Goal: Use online tool/utility: Utilize a website feature to perform a specific function

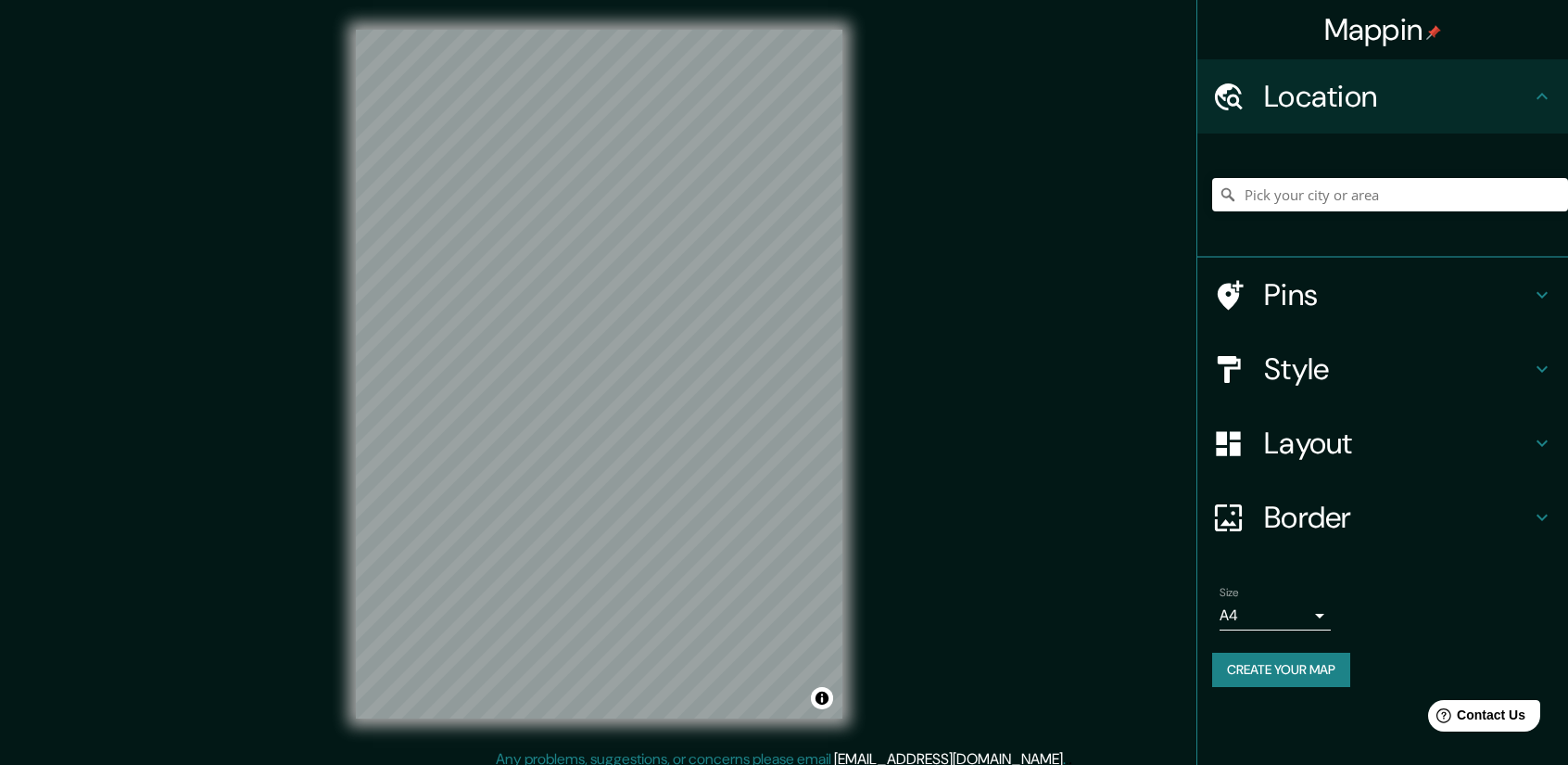
click at [865, 222] on div "© Mapbox © OpenStreetMap Improve this map" at bounding box center [600, 374] width 546 height 748
click at [918, 532] on div "Mappin Location Pins Style Layout Border Choose a border. Hint : you can make l…" at bounding box center [784, 389] width 1568 height 778
click at [1429, 200] on input "Pick your city or area" at bounding box center [1390, 195] width 356 height 34
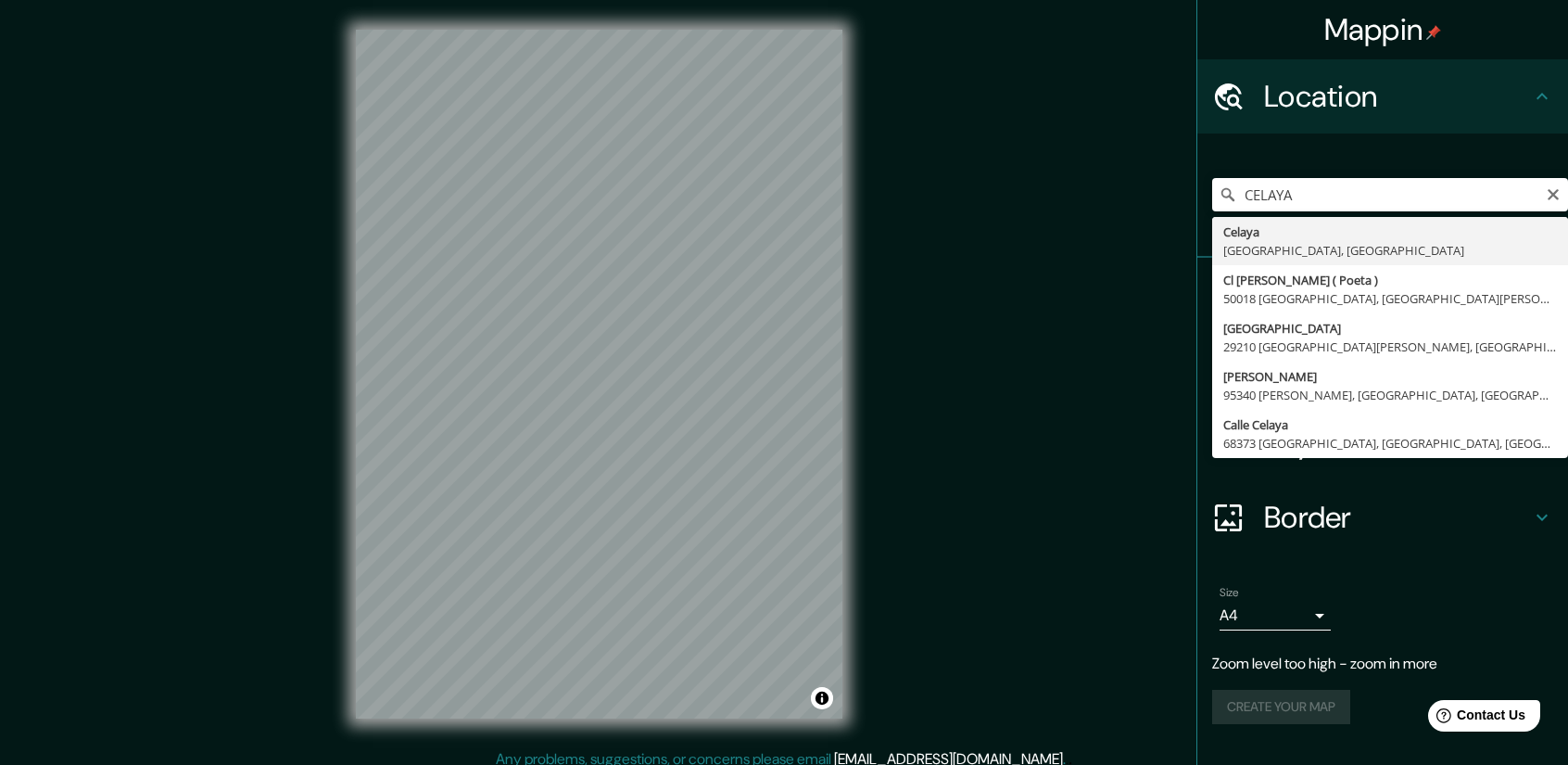
type input "[GEOGRAPHIC_DATA], [GEOGRAPHIC_DATA], [GEOGRAPHIC_DATA]"
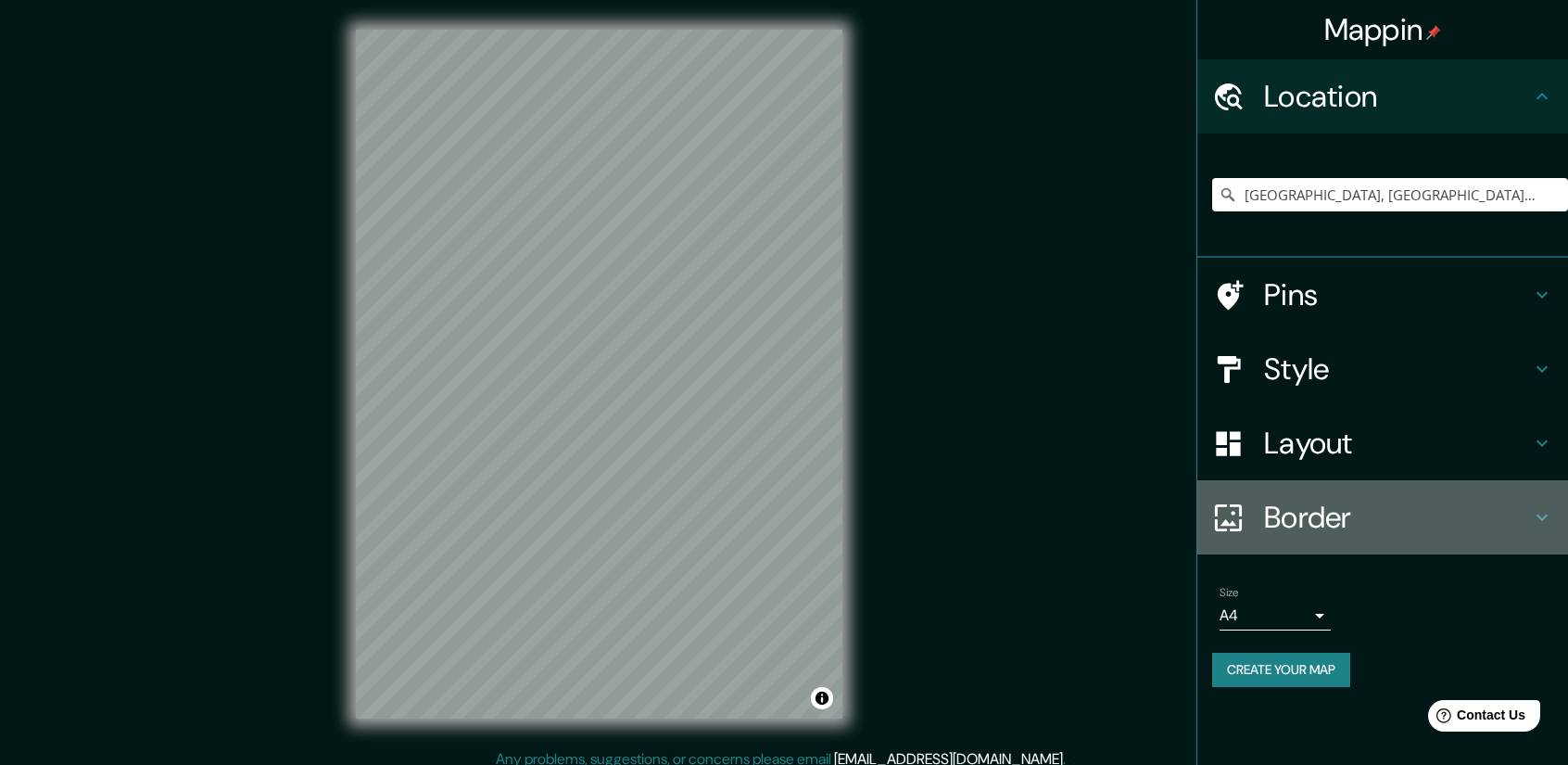
click at [1545, 513] on icon at bounding box center [1543, 517] width 23 height 23
click at [1545, 513] on ul "Location [GEOGRAPHIC_DATA], [GEOGRAPHIC_DATA], [GEOGRAPHIC_DATA] Pins Style Lay…" at bounding box center [1382, 384] width 371 height 650
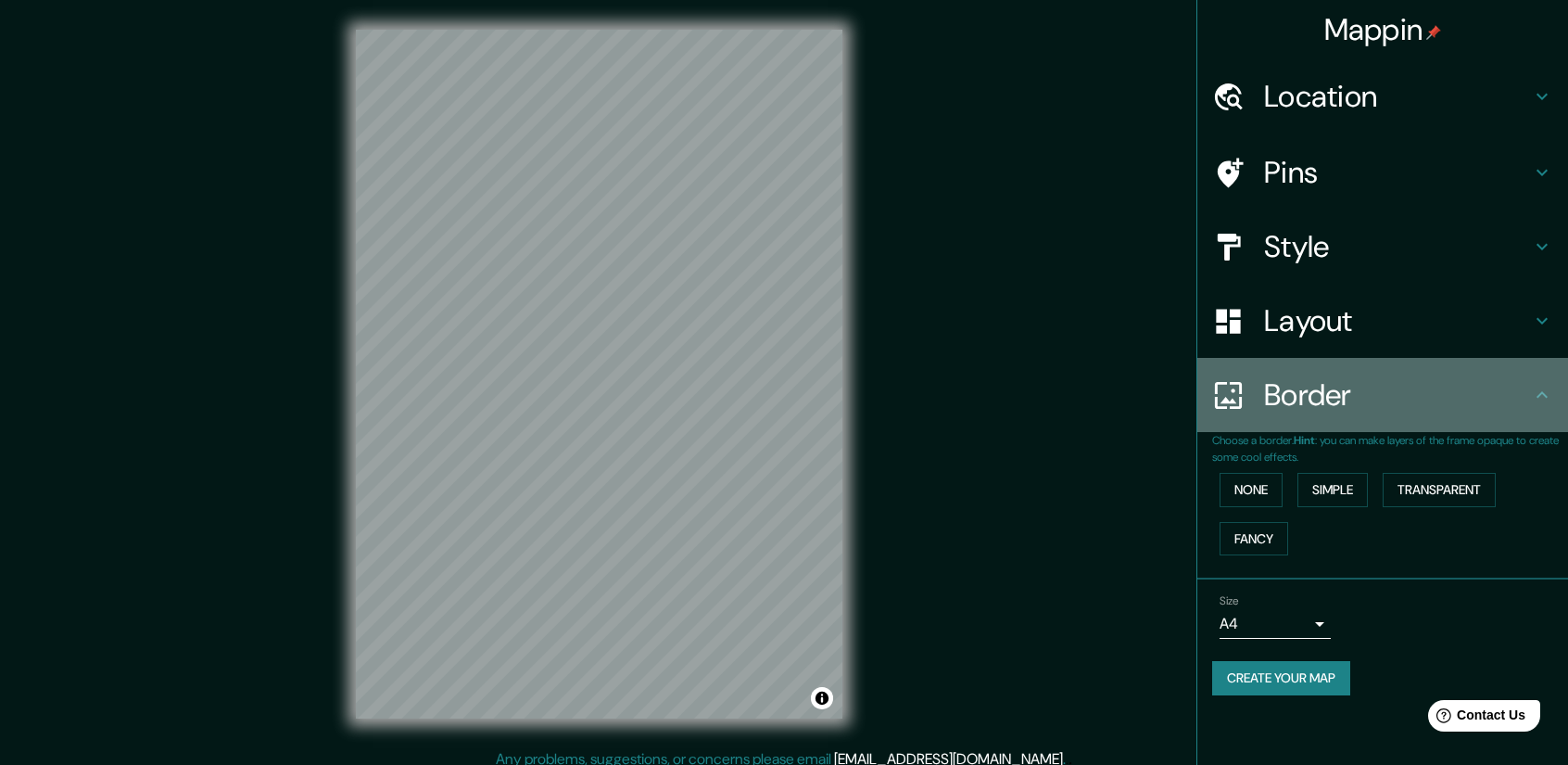
click at [1533, 396] on icon at bounding box center [1543, 395] width 23 height 23
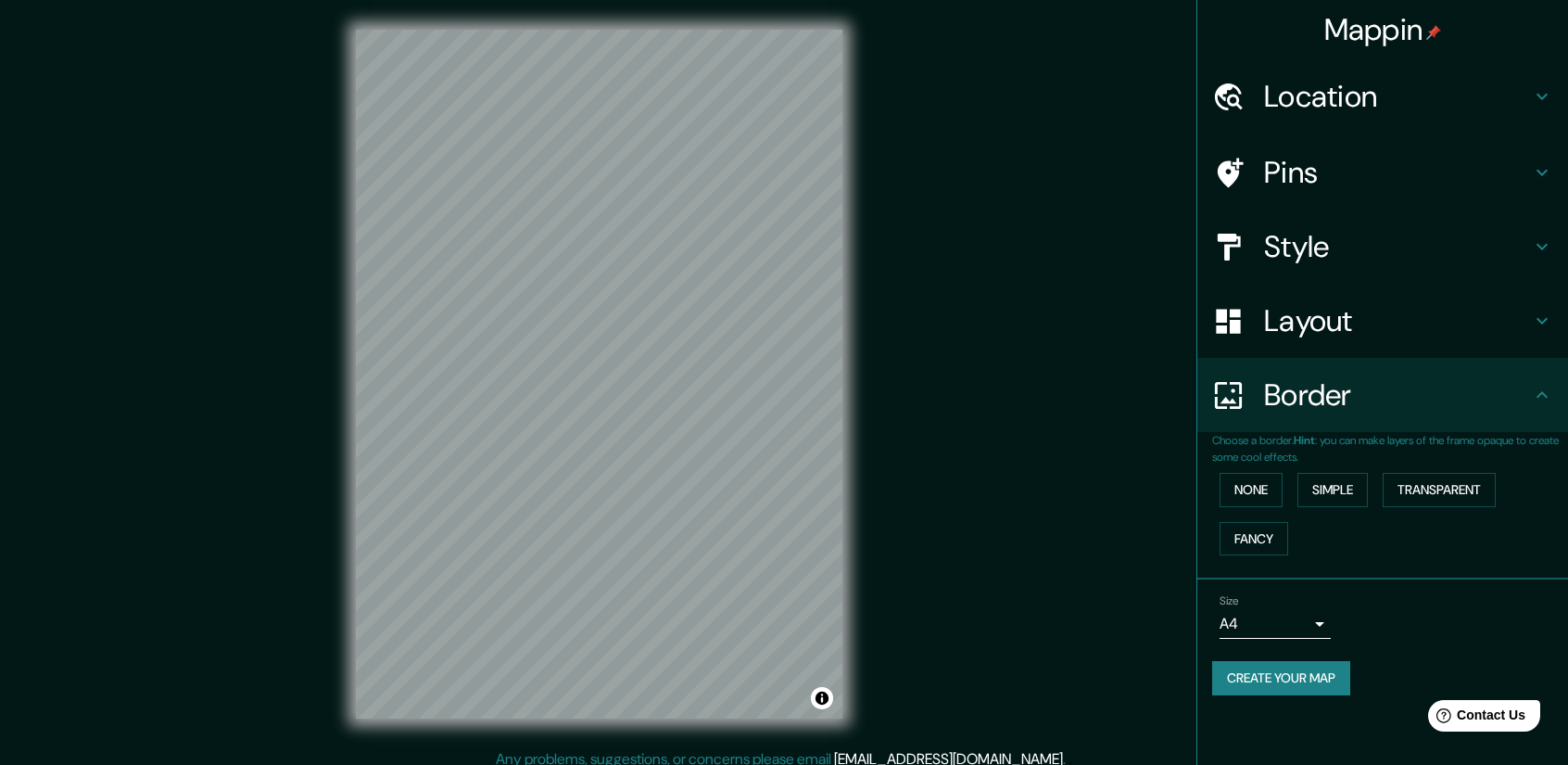
scroll to position [12, 0]
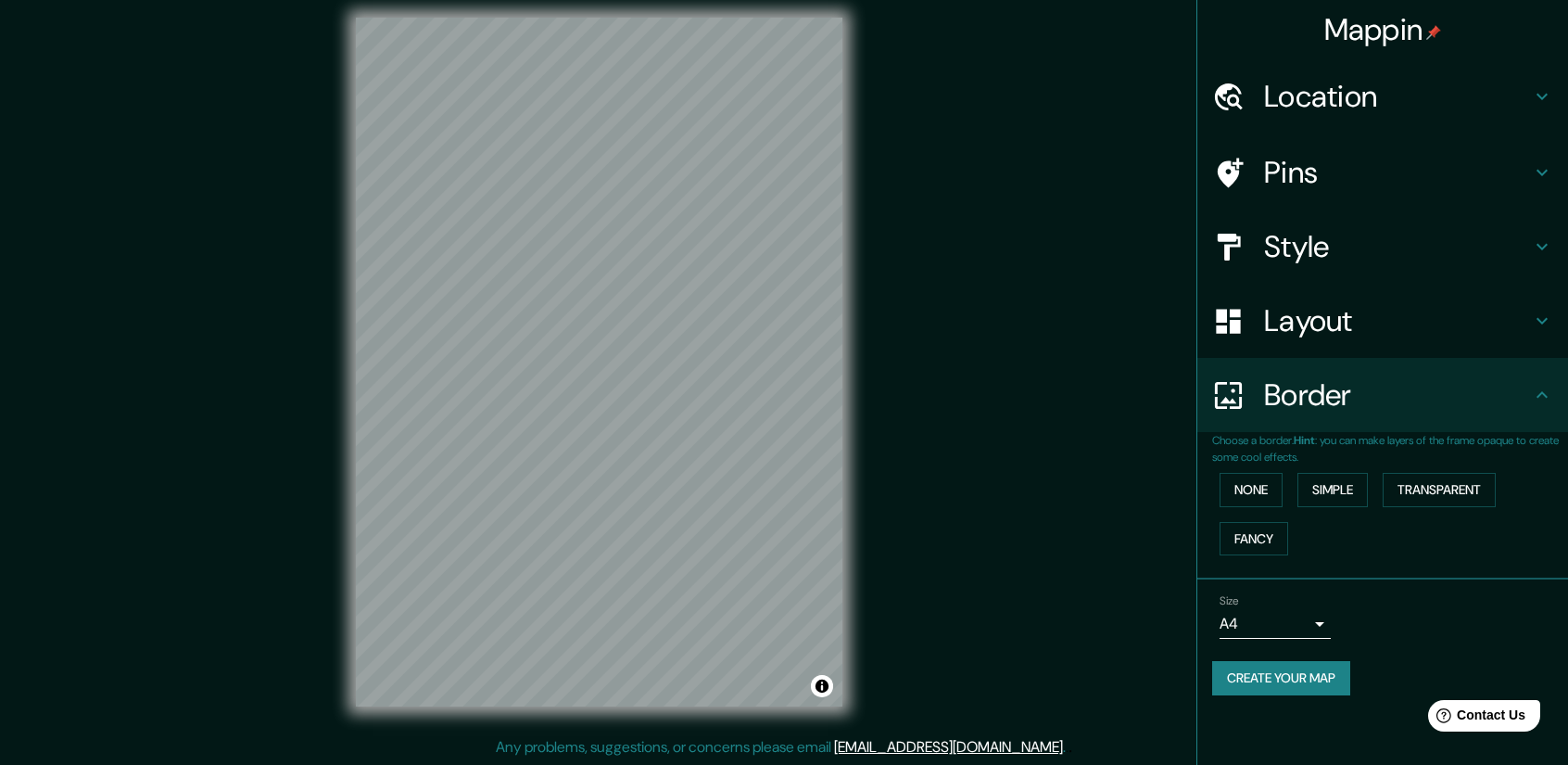
click at [1316, 623] on body "Mappin Location [GEOGRAPHIC_DATA], [GEOGRAPHIC_DATA], [GEOGRAPHIC_DATA] Pins St…" at bounding box center [784, 370] width 1568 height 765
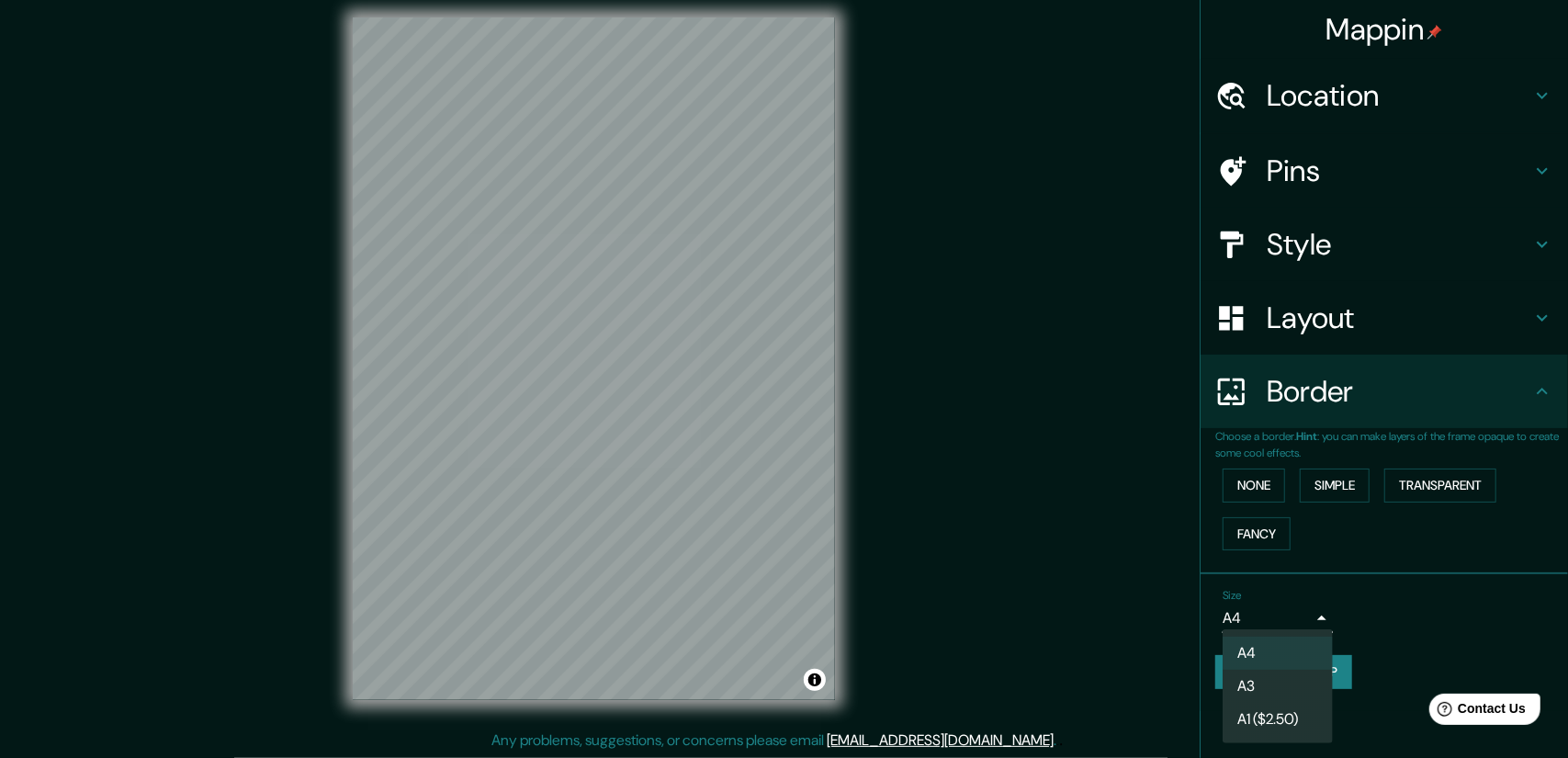
click at [1314, 620] on div at bounding box center [784, 379] width 1568 height 758
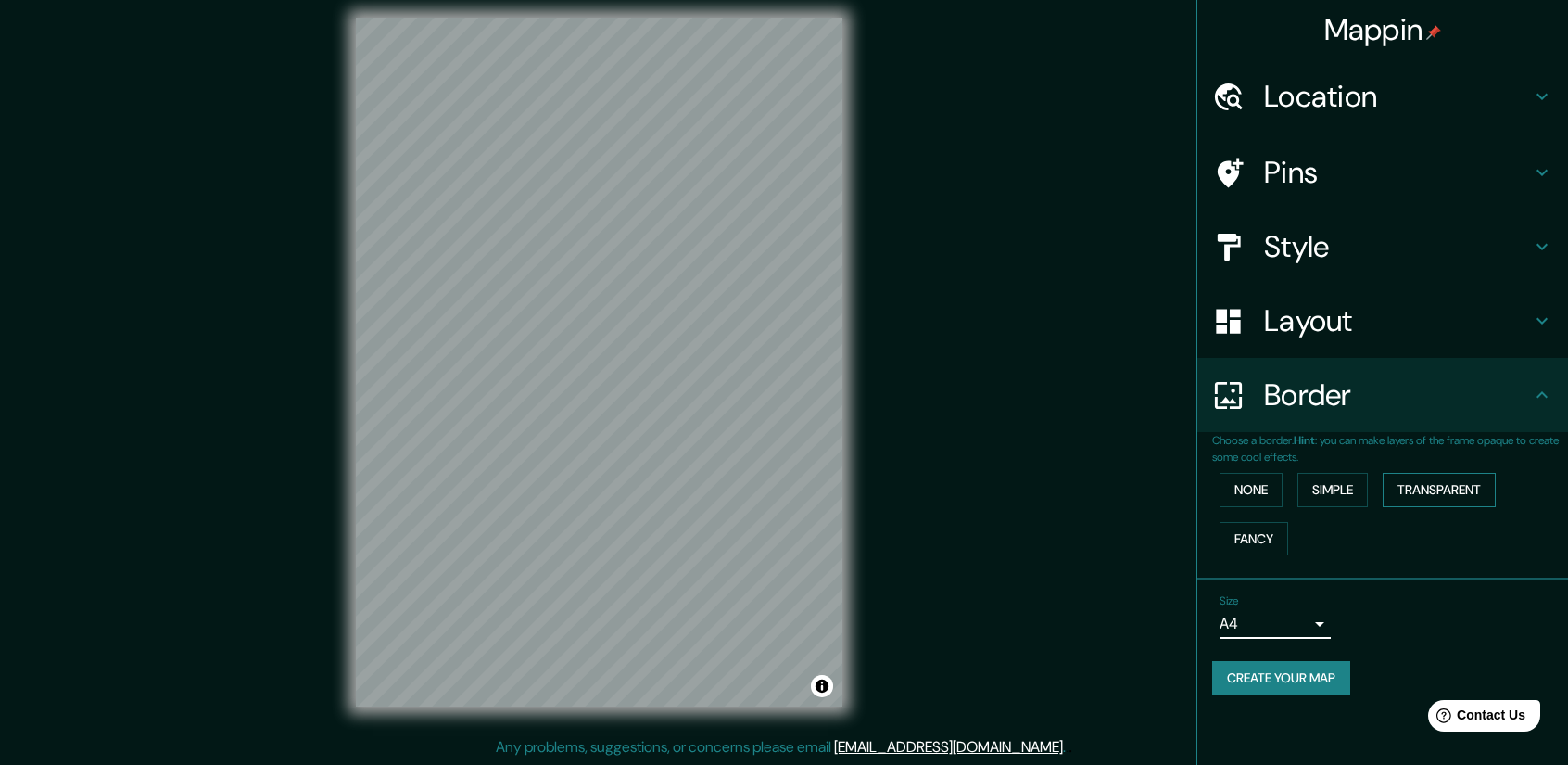
click at [1468, 489] on button "Transparent" at bounding box center [1439, 490] width 113 height 35
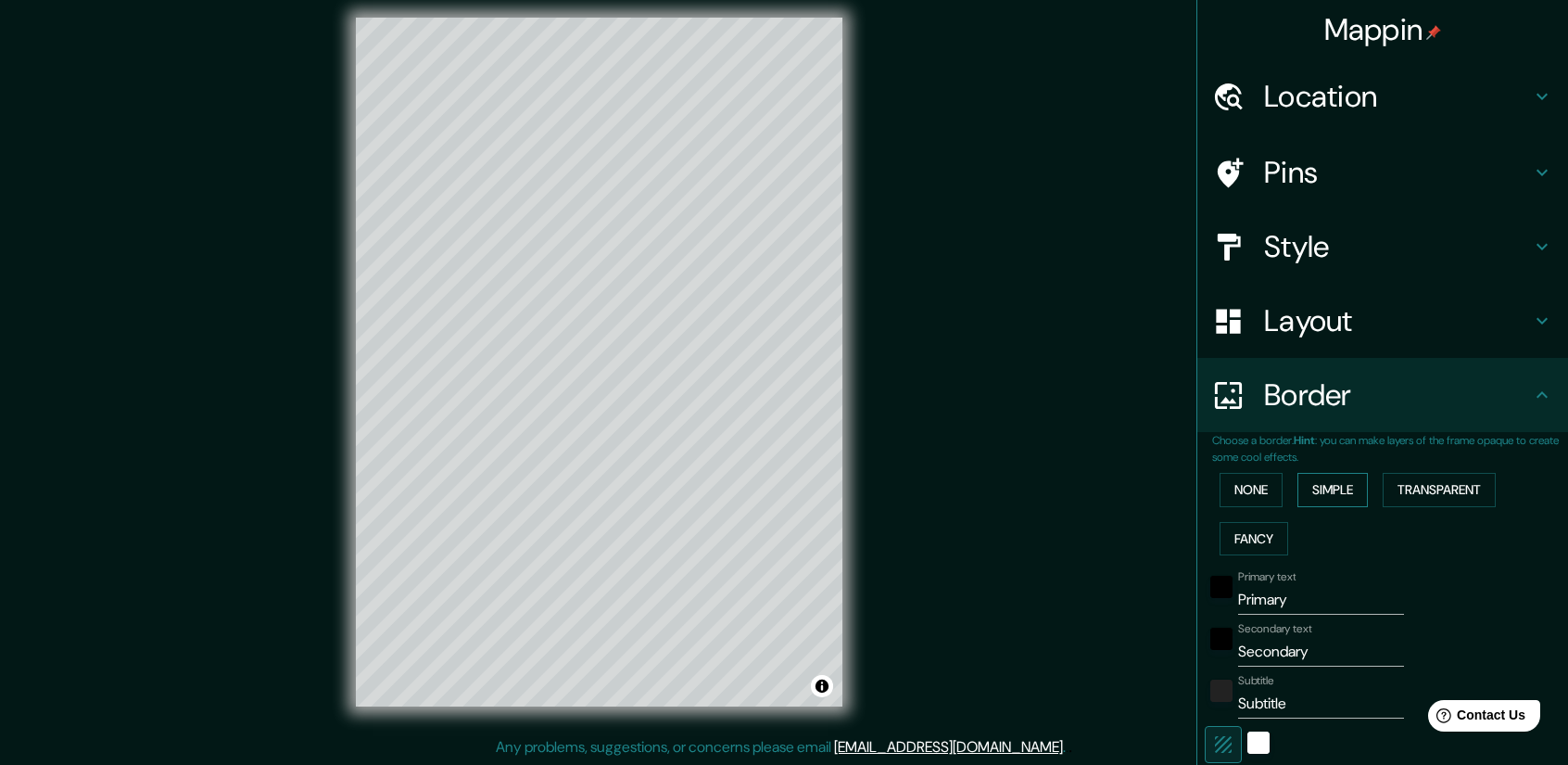
click at [1340, 486] on button "Simple" at bounding box center [1332, 490] width 70 height 35
click at [1241, 482] on button "None" at bounding box center [1251, 490] width 63 height 35
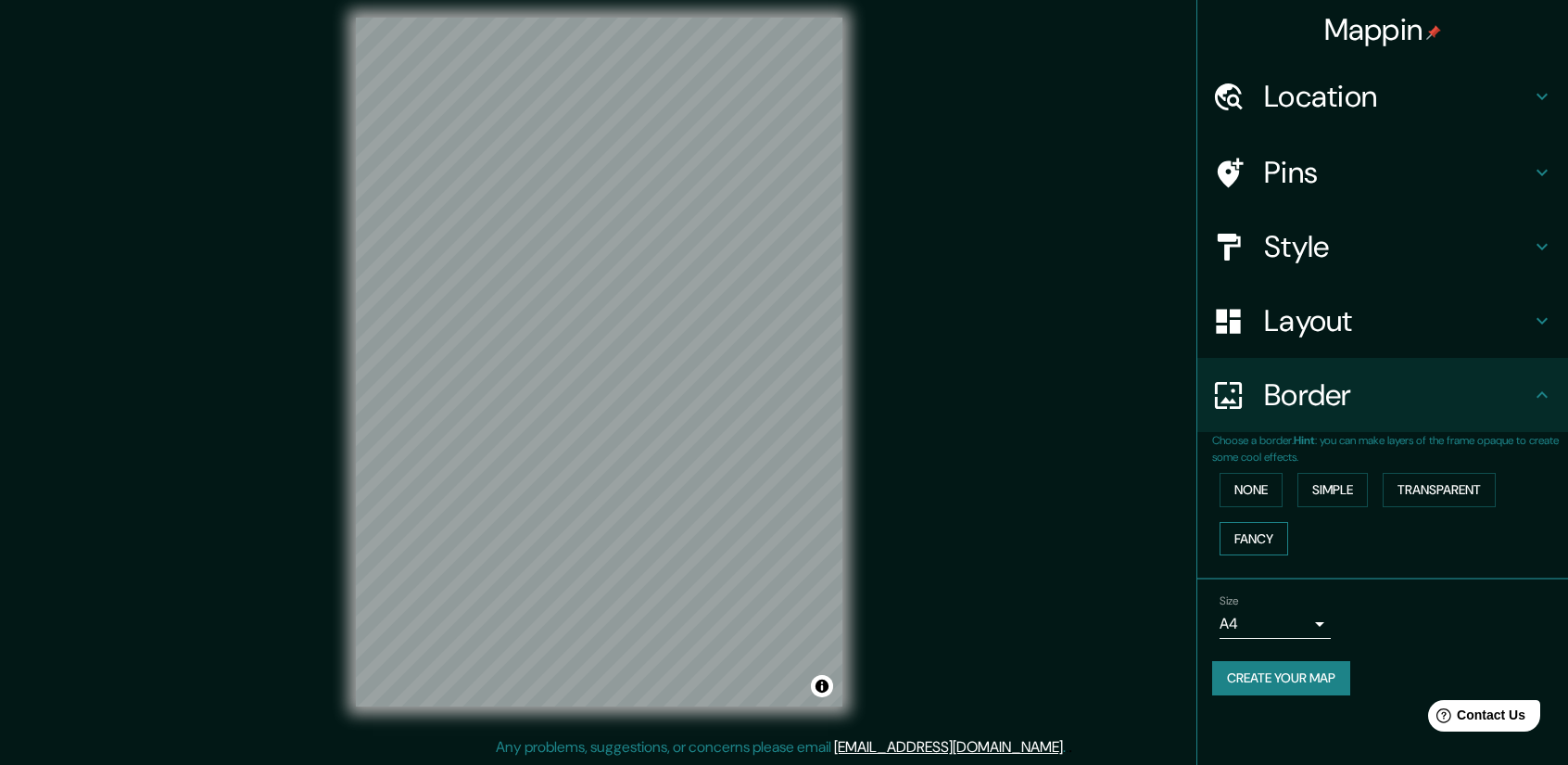
click at [1258, 543] on button "Fancy" at bounding box center [1254, 539] width 69 height 35
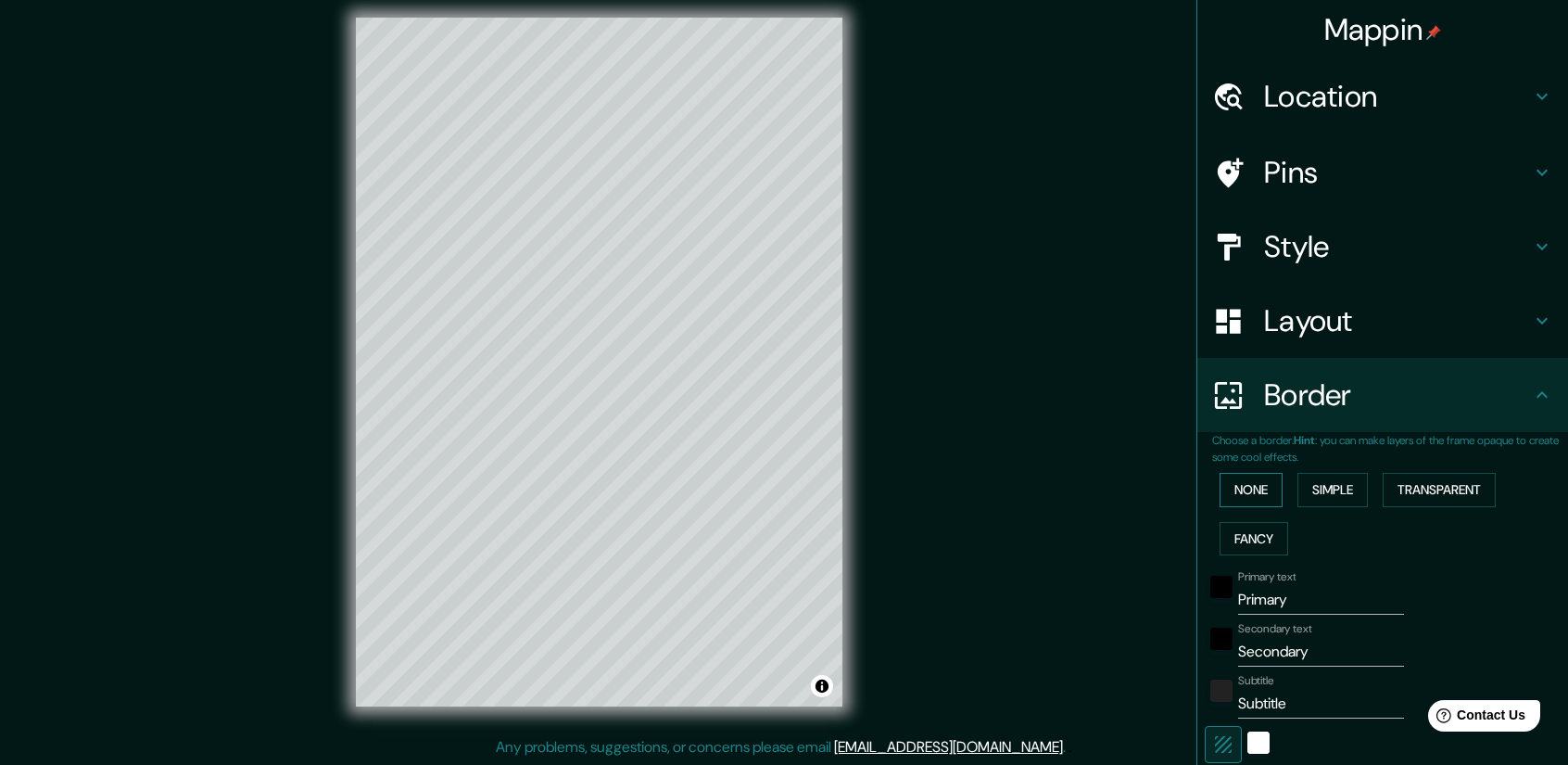
click at [1249, 495] on button "None" at bounding box center [1251, 490] width 63 height 35
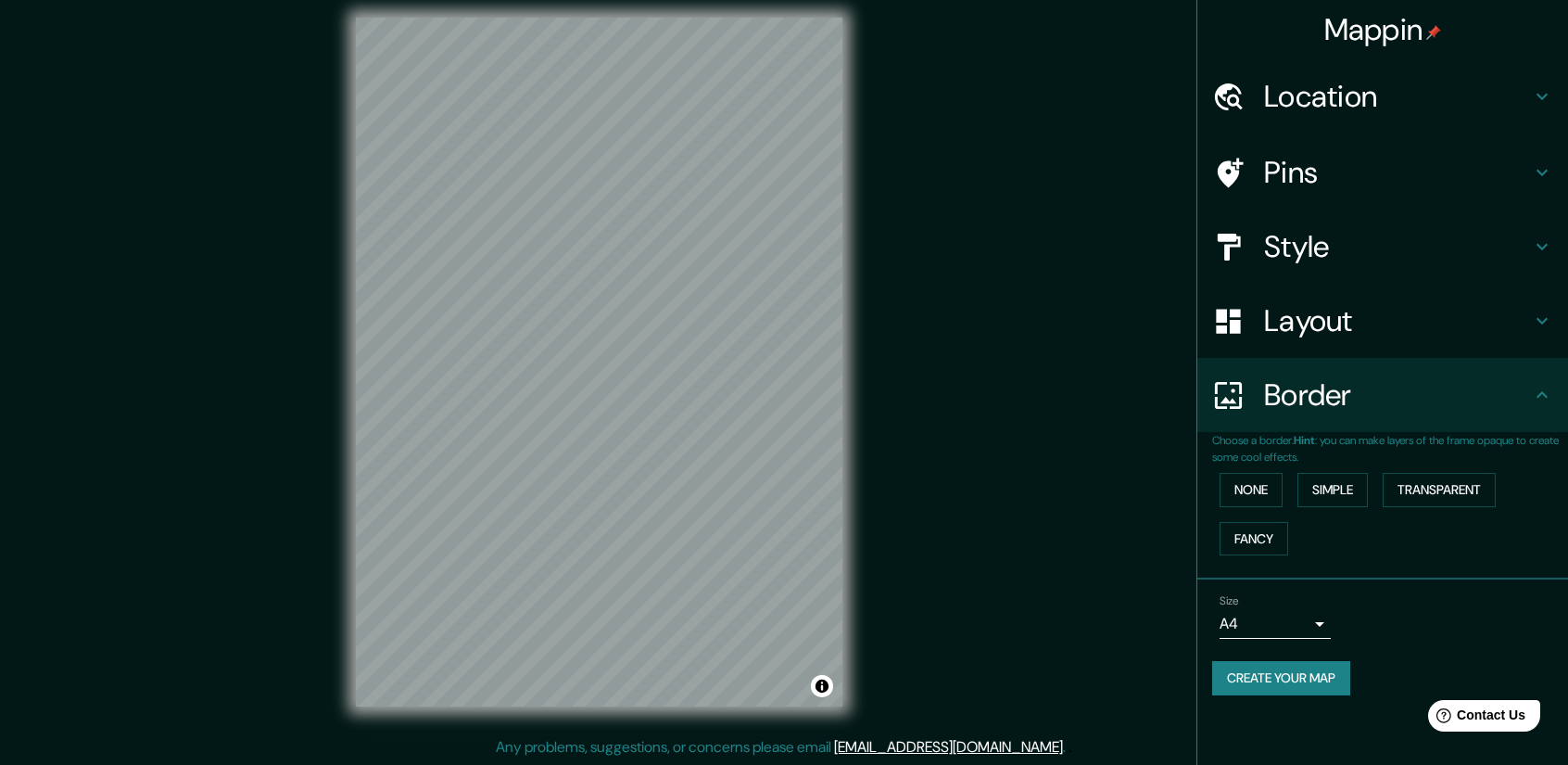
click at [1532, 329] on icon at bounding box center [1543, 321] width 23 height 23
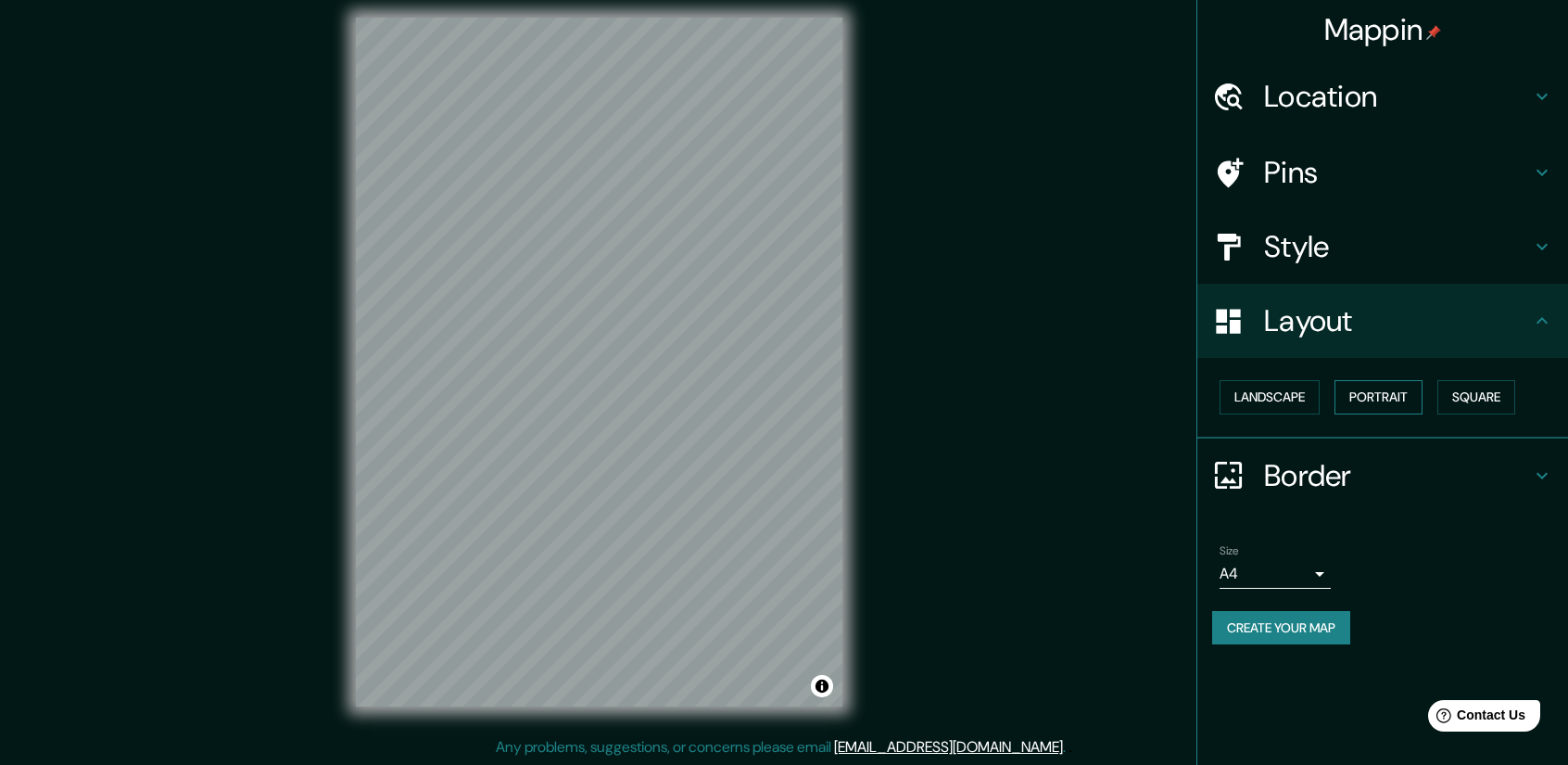
click at [1414, 389] on button "Portrait" at bounding box center [1378, 397] width 88 height 35
click at [1468, 396] on button "Square" at bounding box center [1476, 397] width 78 height 35
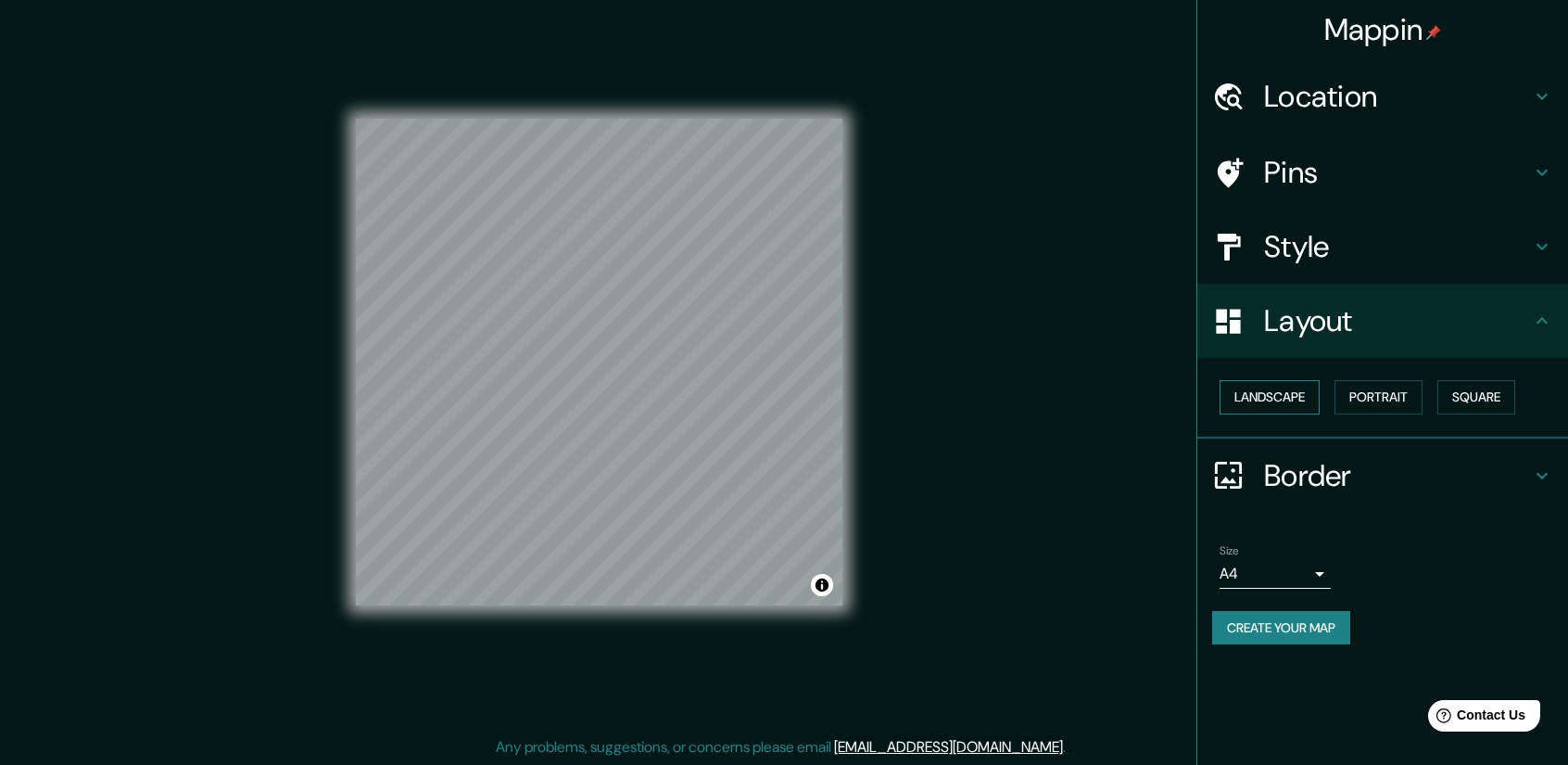
click at [1278, 393] on button "Landscape" at bounding box center [1270, 397] width 100 height 35
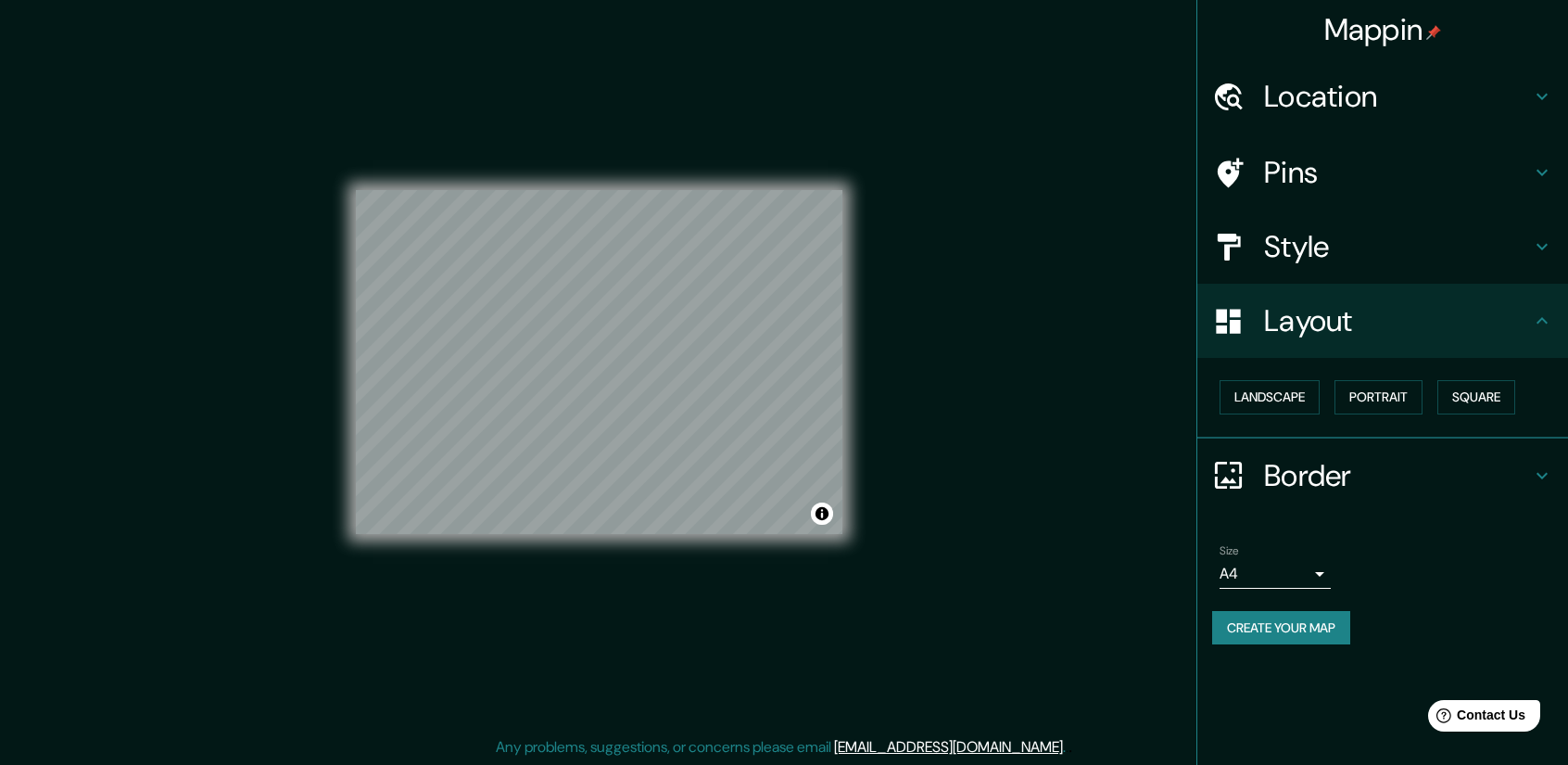
click at [1548, 236] on icon at bounding box center [1543, 247] width 23 height 23
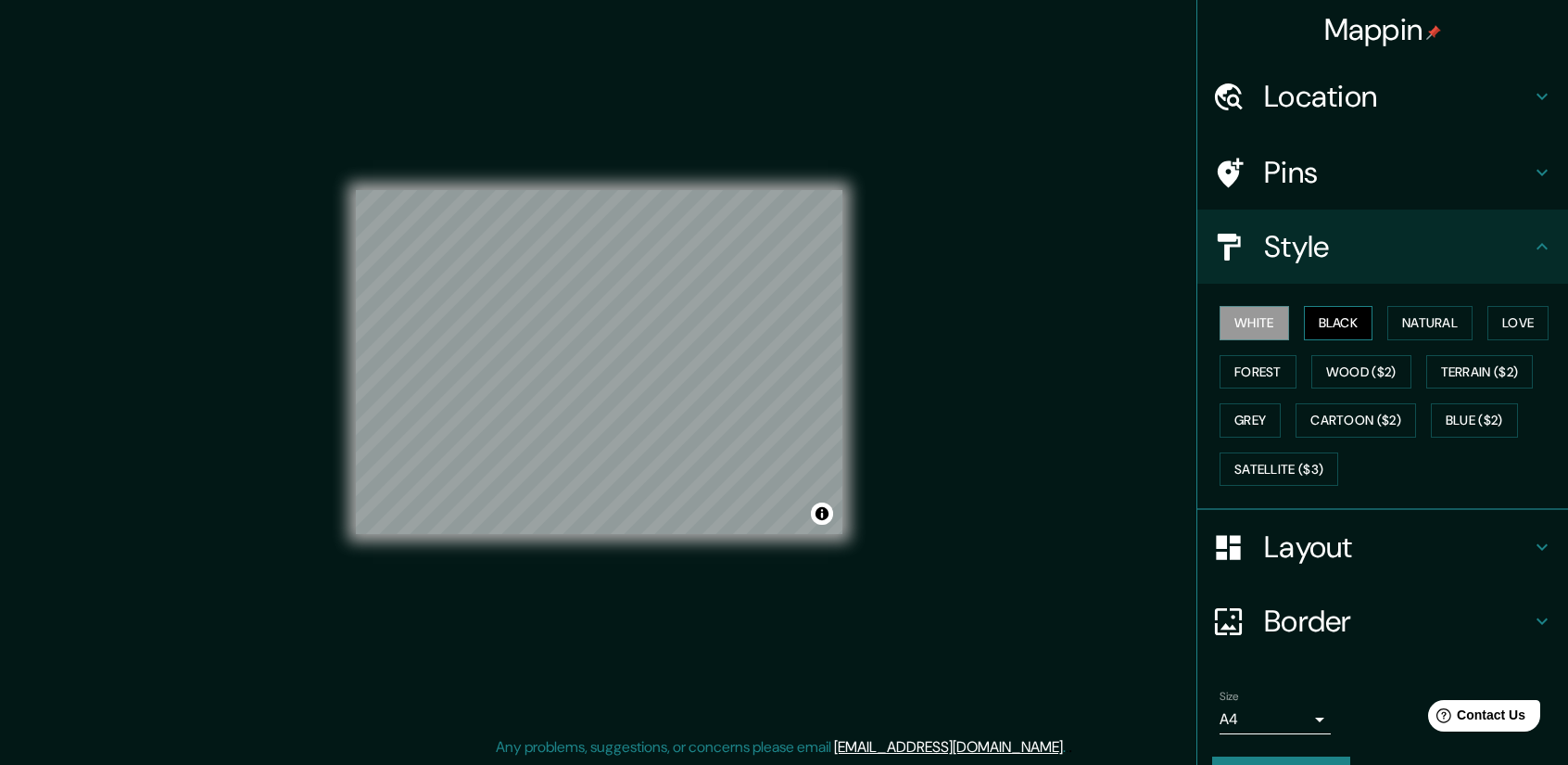
click at [1353, 325] on button "Black" at bounding box center [1339, 323] width 69 height 35
click at [1409, 337] on button "Natural" at bounding box center [1429, 323] width 85 height 35
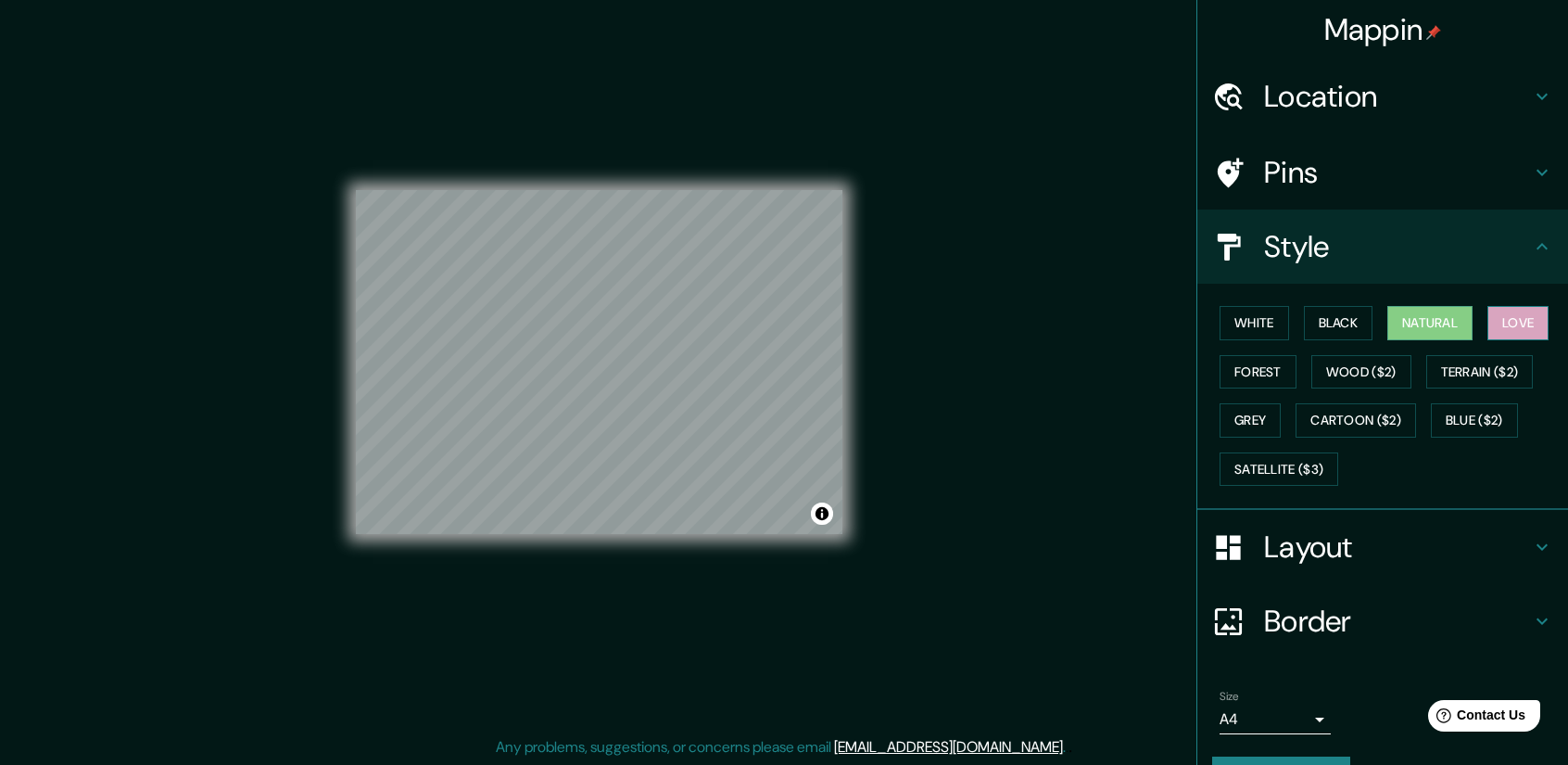
click at [1496, 336] on button "Love" at bounding box center [1517, 323] width 61 height 35
click at [1257, 377] on button "Forest" at bounding box center [1258, 372] width 77 height 35
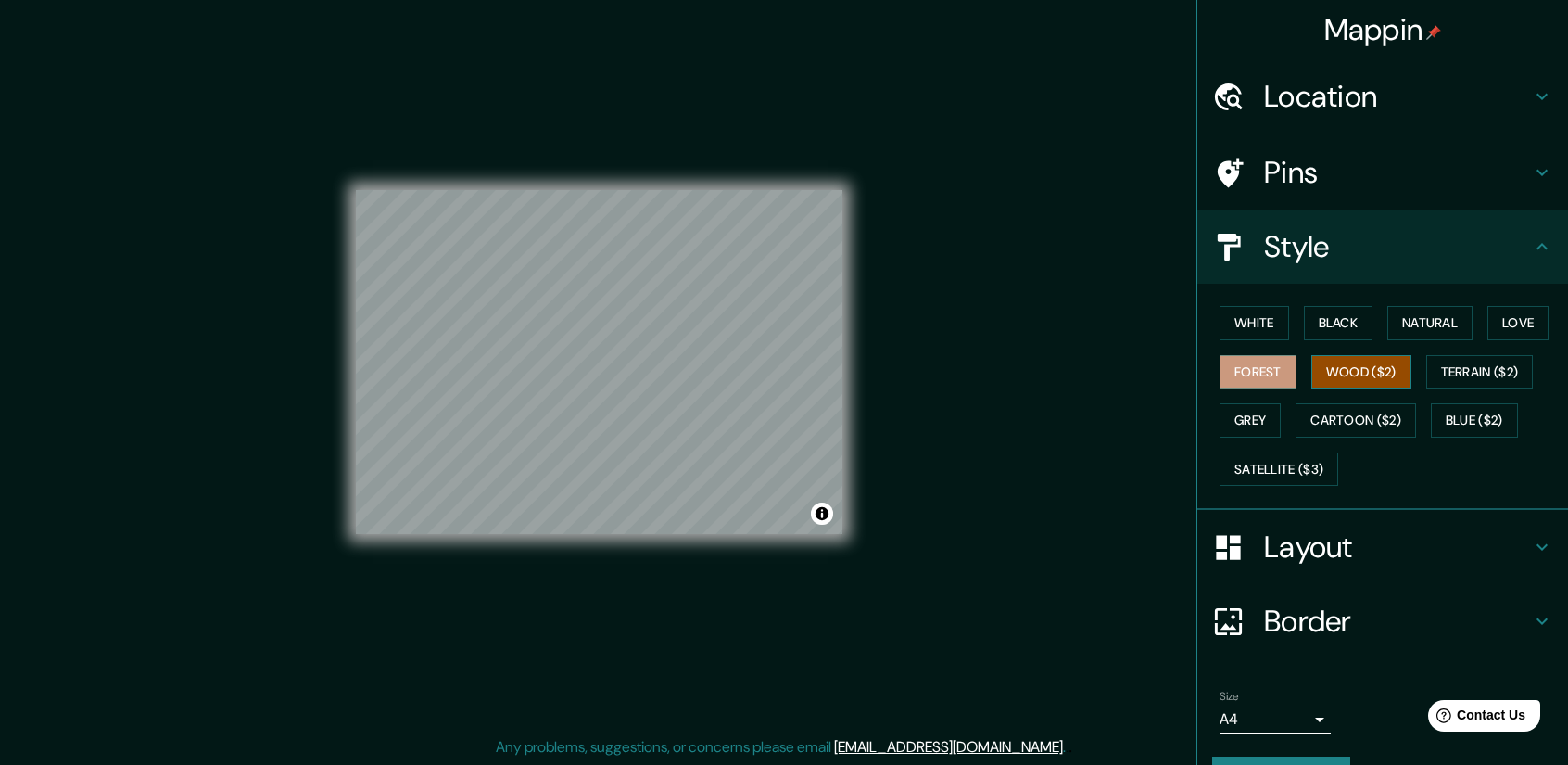
click at [1384, 381] on button "Wood ($2)" at bounding box center [1361, 372] width 100 height 35
click at [1470, 384] on button "Terrain ($2)" at bounding box center [1480, 372] width 108 height 35
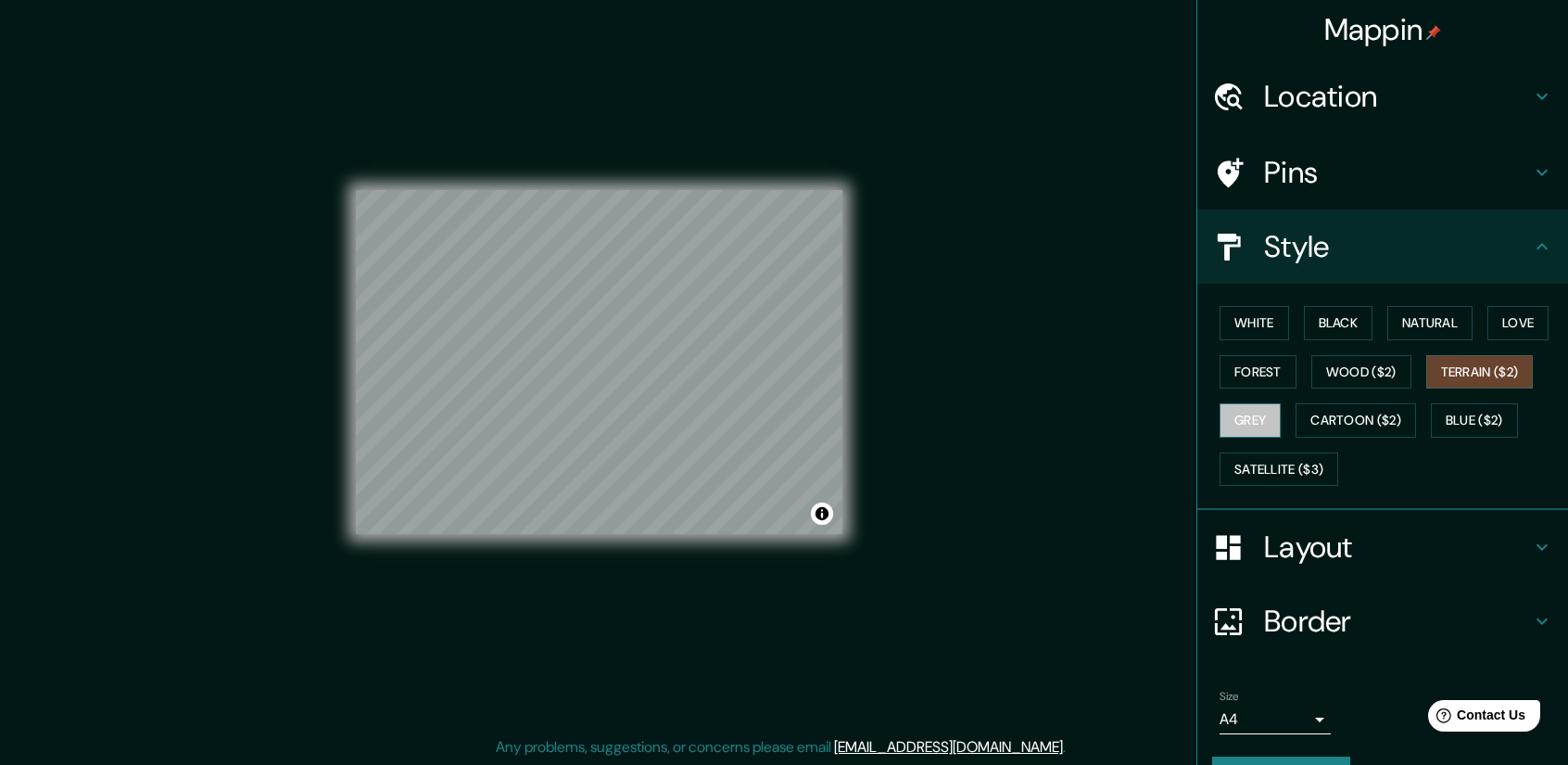
click at [1251, 423] on button "Grey" at bounding box center [1250, 421] width 61 height 35
click at [1329, 425] on button "Cartoon ($2)" at bounding box center [1356, 421] width 120 height 35
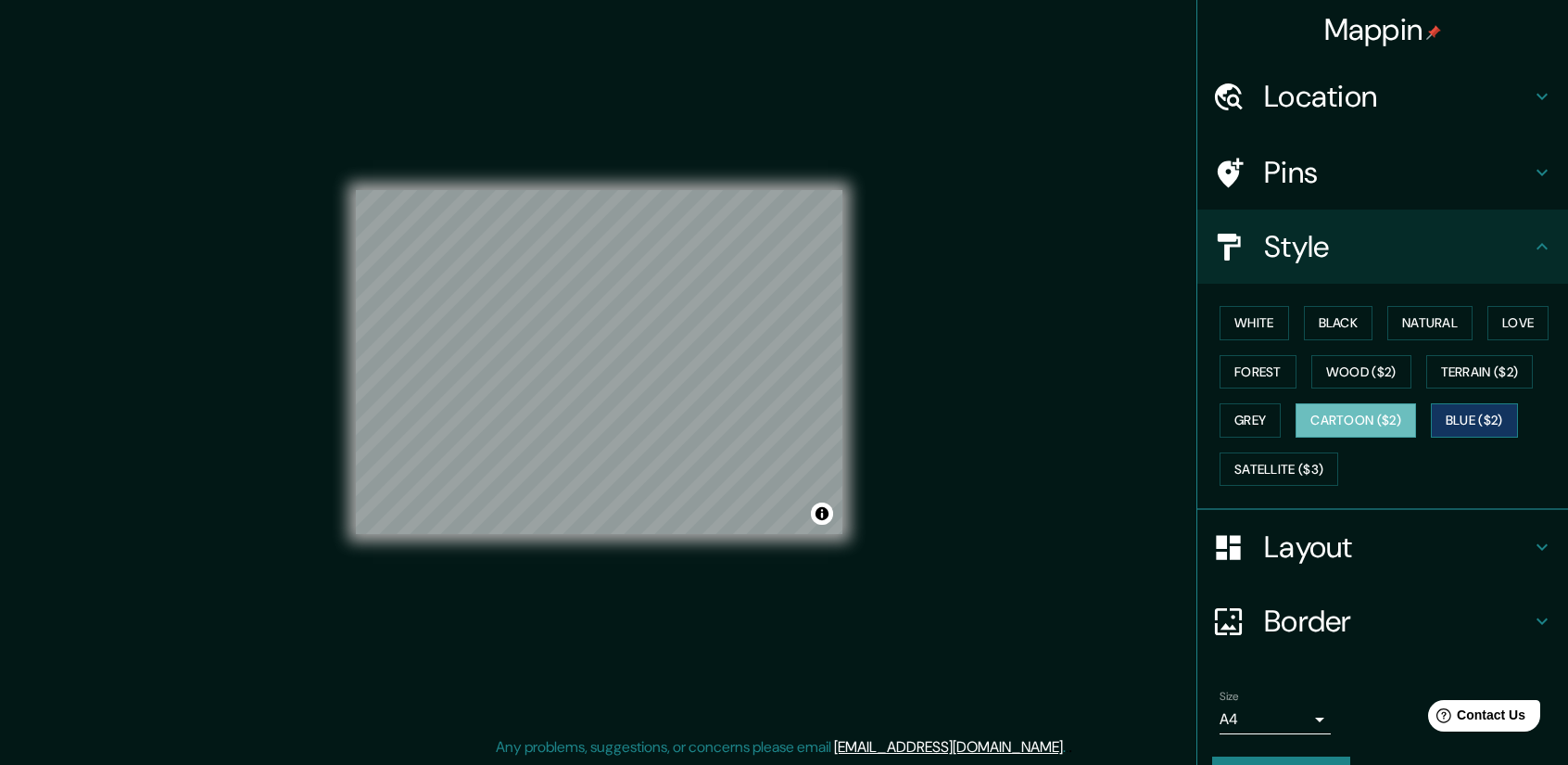
click at [1446, 416] on button "Blue ($2)" at bounding box center [1474, 421] width 87 height 35
click at [1319, 468] on button "Satellite ($3)" at bounding box center [1279, 469] width 118 height 35
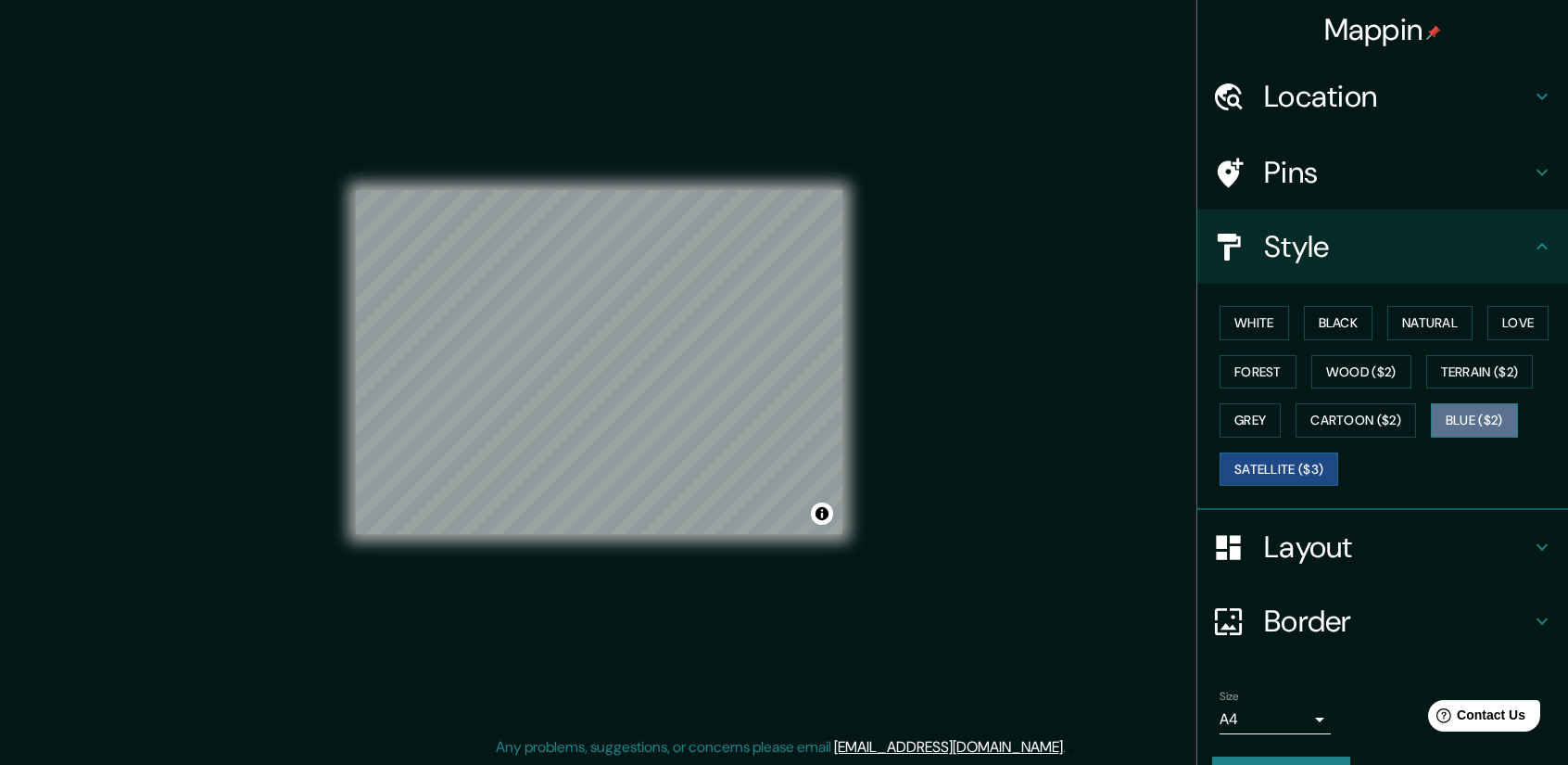
click at [1449, 423] on button "Blue ($2)" at bounding box center [1474, 421] width 87 height 35
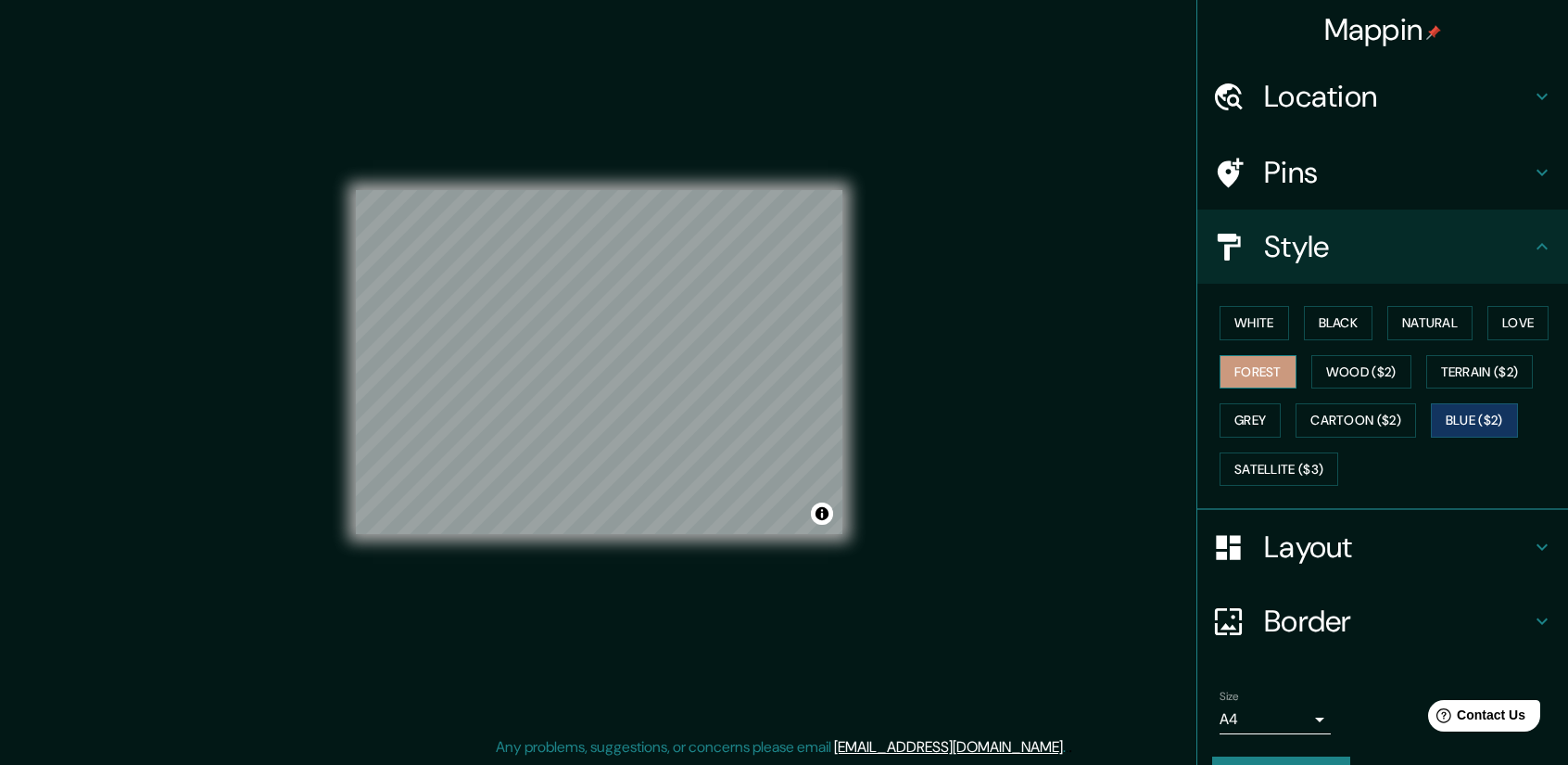
click at [1220, 374] on button "Forest" at bounding box center [1258, 372] width 77 height 35
click at [1235, 320] on button "White" at bounding box center [1255, 323] width 69 height 35
click at [1327, 317] on button "Black" at bounding box center [1339, 323] width 69 height 35
click at [1531, 166] on icon at bounding box center [1543, 173] width 23 height 23
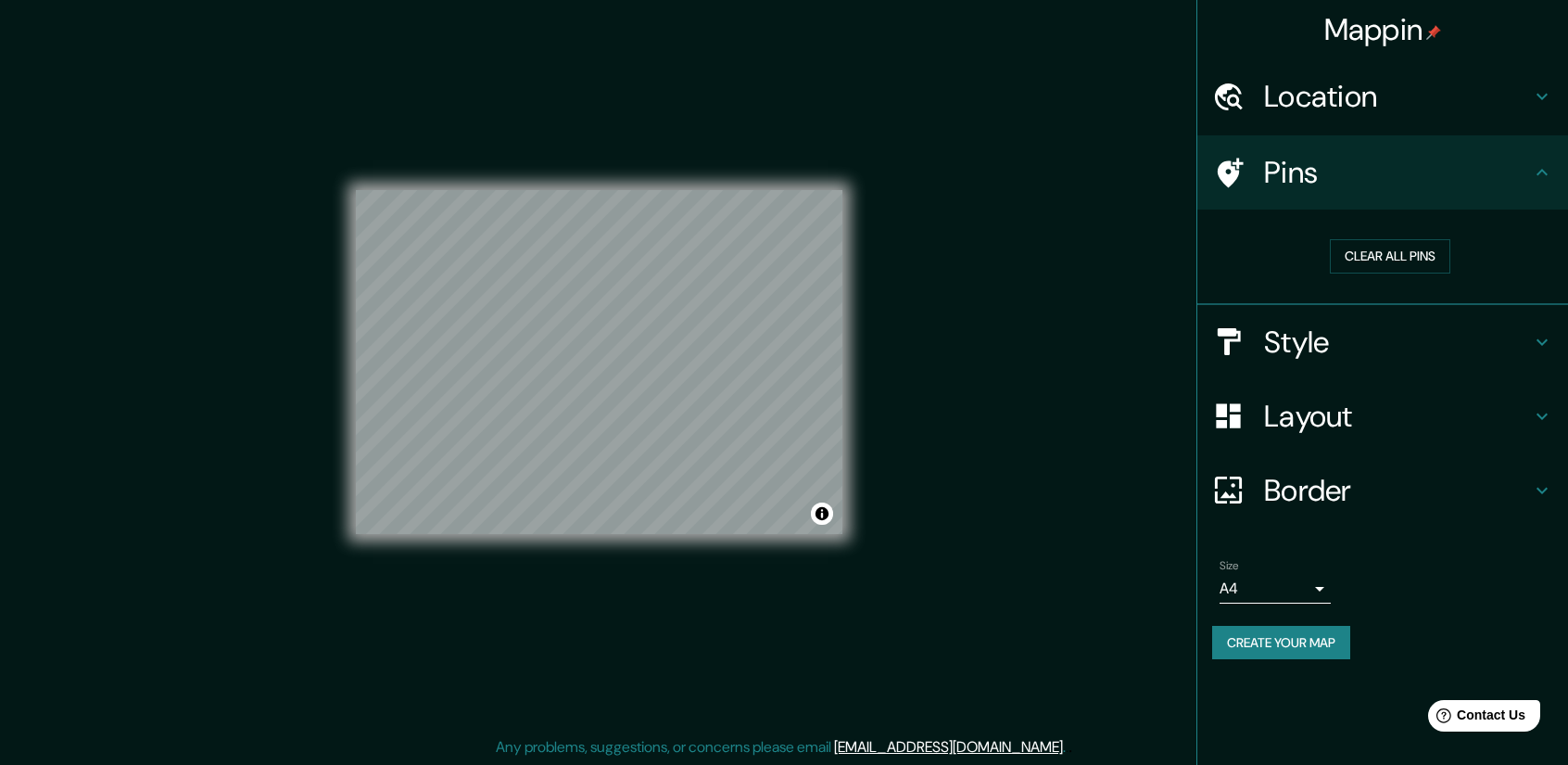
click at [1538, 176] on icon at bounding box center [1543, 173] width 23 height 23
click at [1539, 99] on icon at bounding box center [1543, 97] width 23 height 23
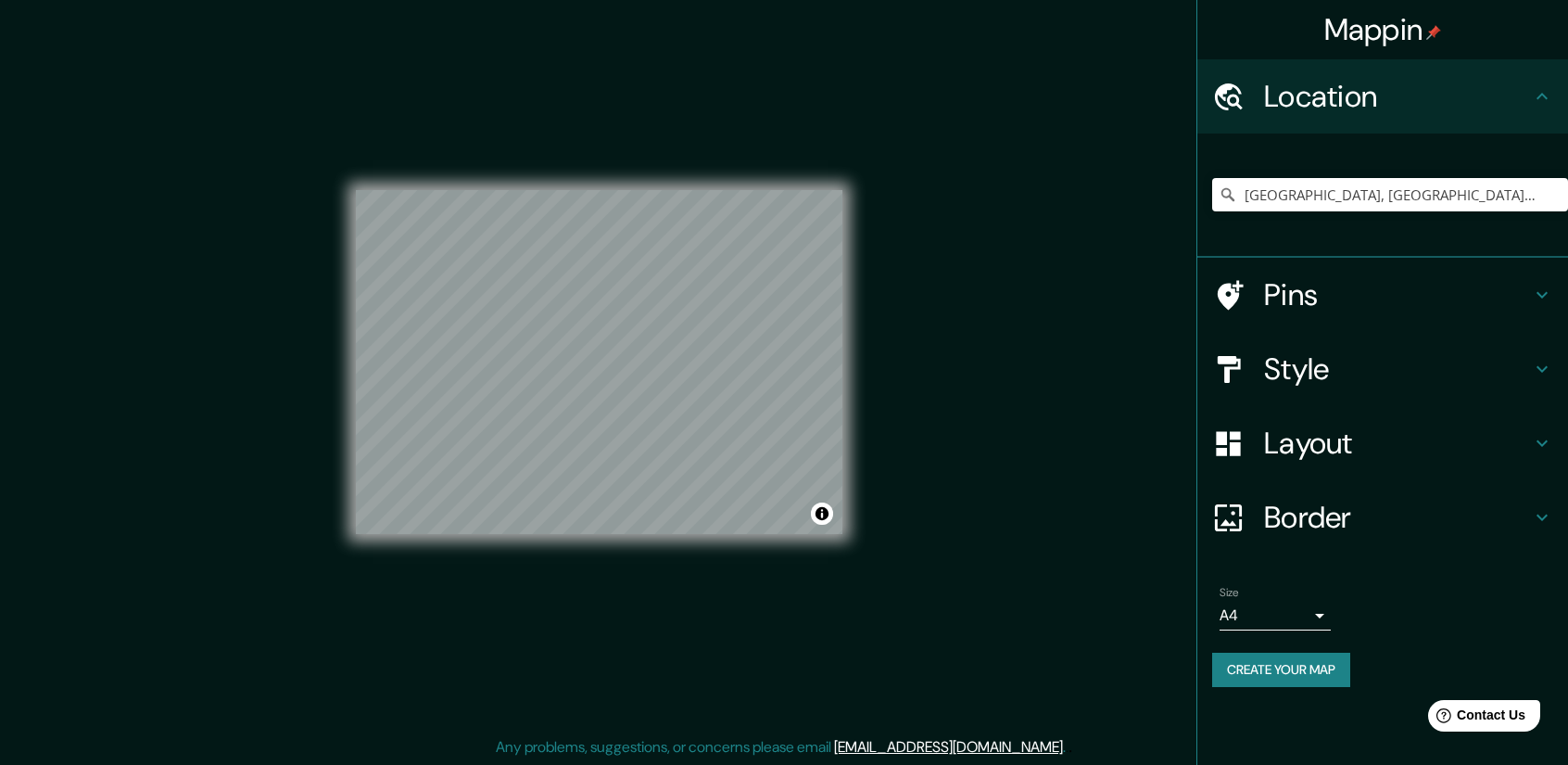
click at [1327, 666] on button "Create your map" at bounding box center [1281, 669] width 138 height 35
click at [1528, 98] on h4 "Location" at bounding box center [1397, 97] width 266 height 38
click at [1302, 678] on button "Create your map" at bounding box center [1281, 669] width 138 height 35
click at [886, 485] on div "Mappin Location [GEOGRAPHIC_DATA], [GEOGRAPHIC_DATA], [GEOGRAPHIC_DATA] Pins St…" at bounding box center [784, 376] width 1568 height 778
